Goal: Task Accomplishment & Management: Use online tool/utility

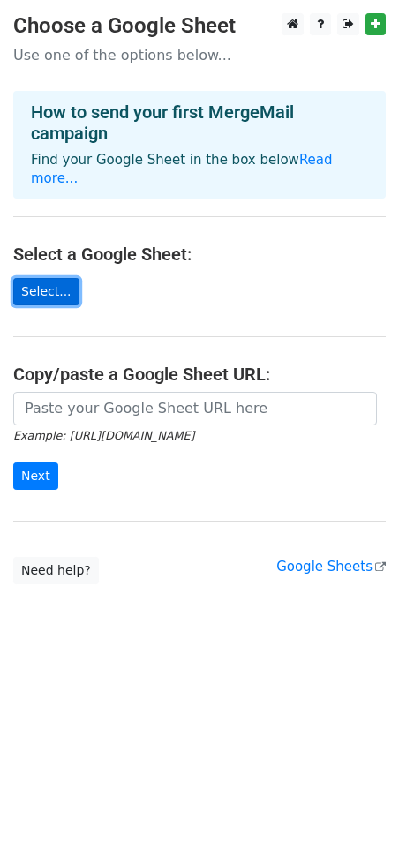
click at [46, 280] on link "Select..." at bounding box center [46, 291] width 66 height 27
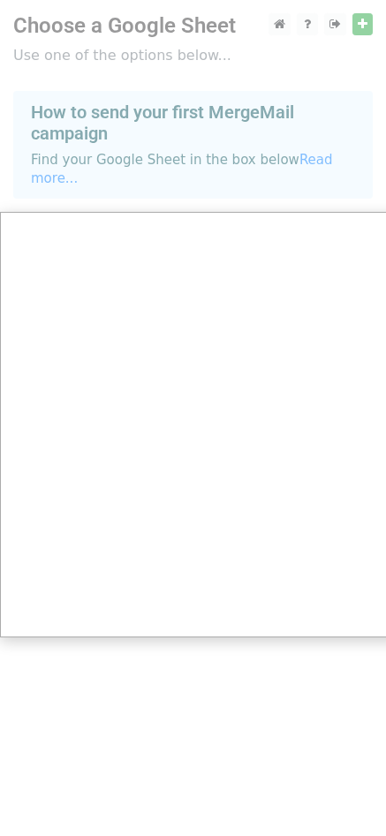
click at [342, 36] on div at bounding box center [199, 424] width 399 height 849
click at [354, 26] on div at bounding box center [199, 424] width 399 height 849
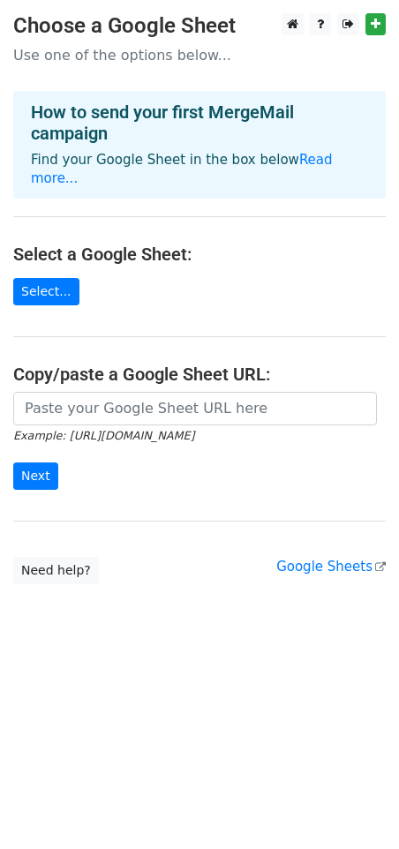
click at [22, 287] on main "Choose a Google Sheet Use one of the options below... How to send your first Me…" at bounding box center [199, 298] width 399 height 571
click at [34, 283] on link "Select..." at bounding box center [46, 291] width 66 height 27
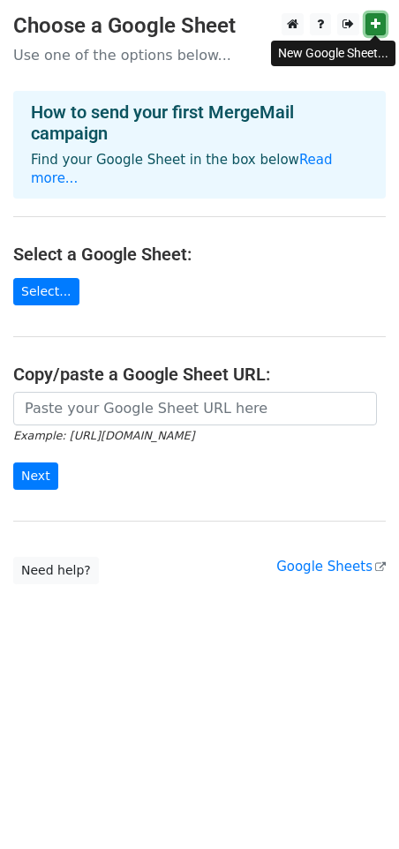
click at [380, 25] on link at bounding box center [375, 24] width 20 height 22
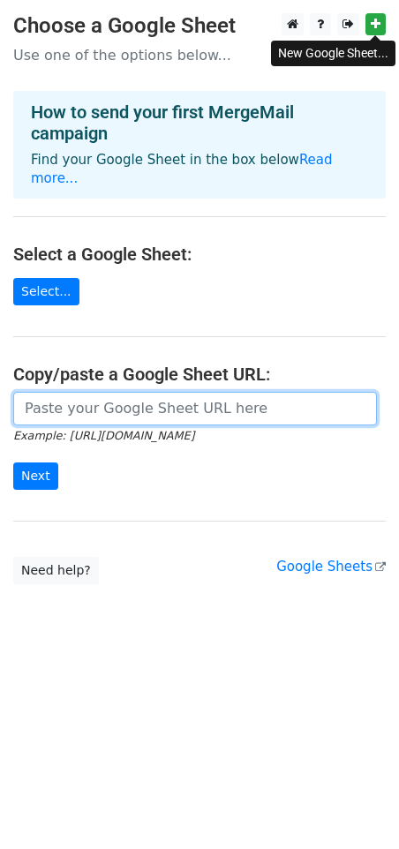
click at [86, 394] on input "url" at bounding box center [195, 409] width 364 height 34
paste input "https://docs.google.com/spreadsheets/d/1GNYftSWlRZjKbTH9eMAn2iHQaQQJF_xcHcoqbPr…"
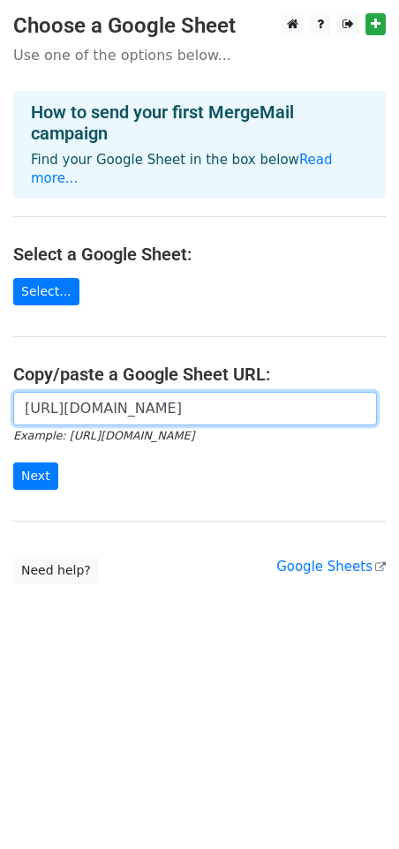
scroll to position [0, 381]
type input "https://docs.google.com/spreadsheets/d/1GNYftSWlRZjKbTH9eMAn2iHQaQQJF_xcHcoqbPr…"
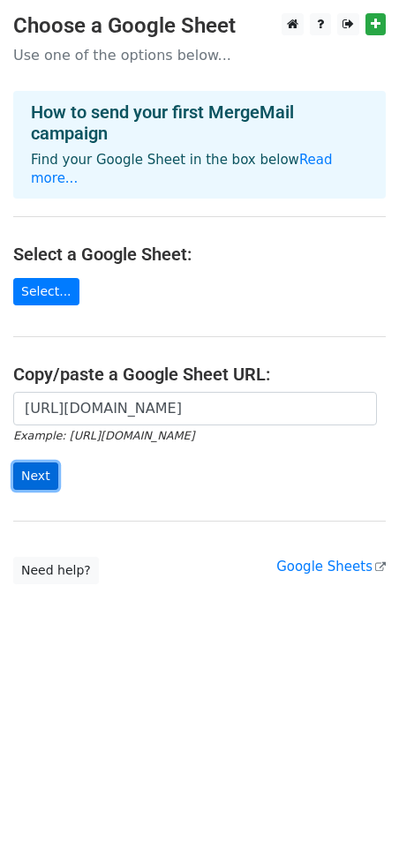
scroll to position [0, 0]
click at [34, 463] on input "Next" at bounding box center [35, 476] width 45 height 27
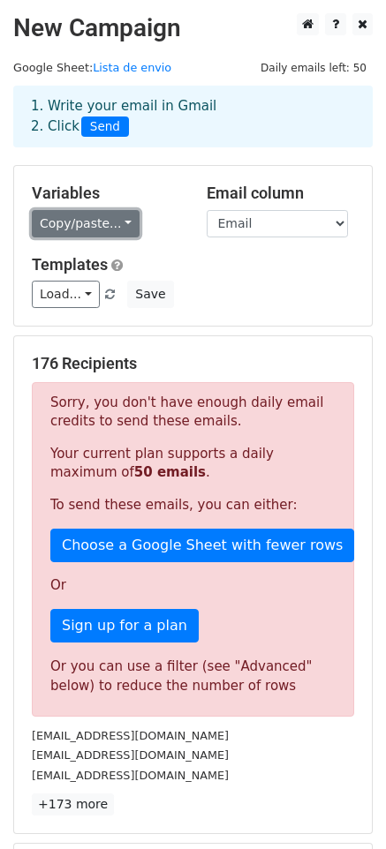
click at [106, 234] on link "Copy/paste..." at bounding box center [86, 223] width 108 height 27
